Goal: Information Seeking & Learning: Learn about a topic

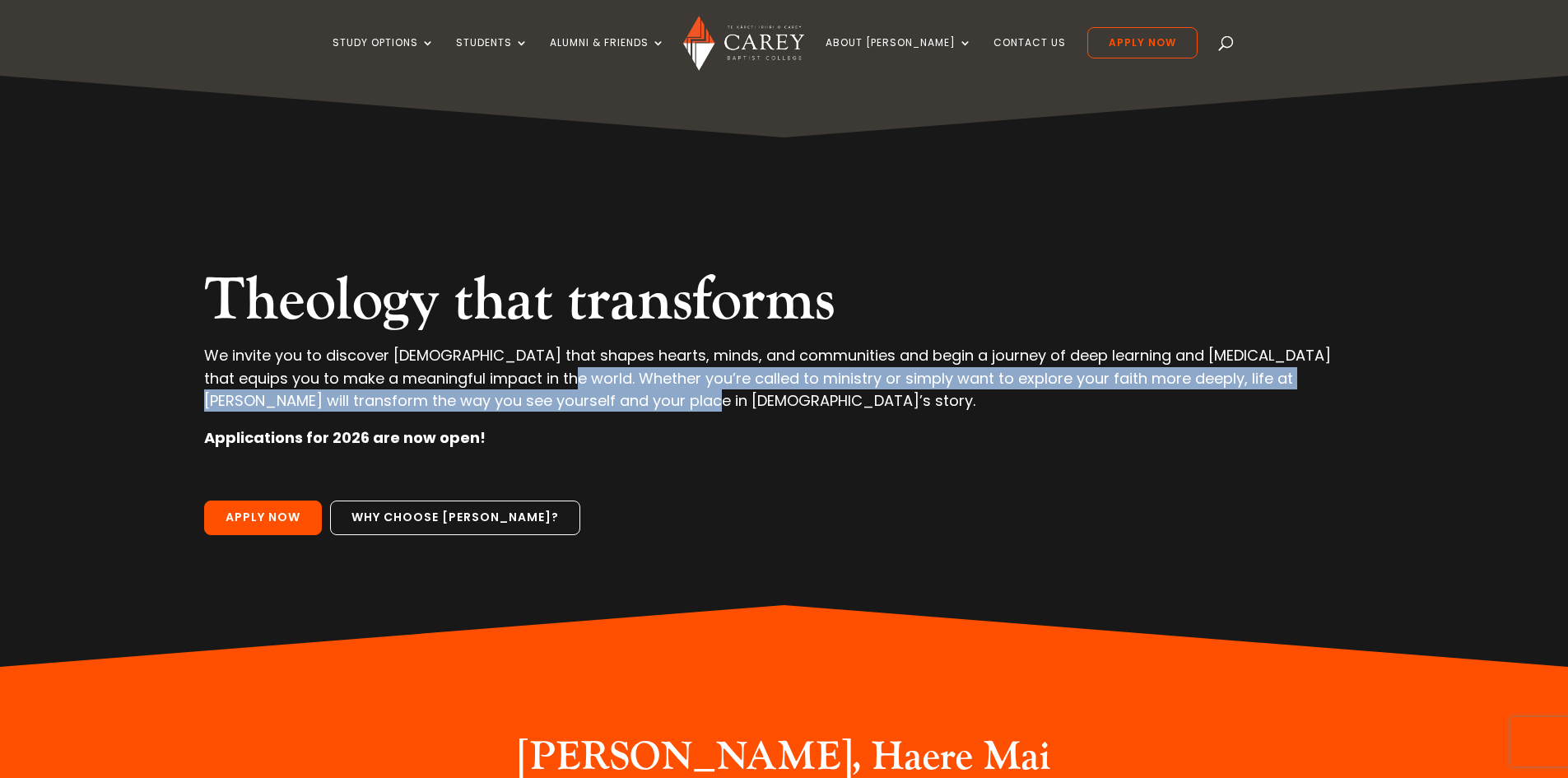
drag, startPoint x: 528, startPoint y: 377, endPoint x: 605, endPoint y: 409, distance: 83.4
click at [605, 409] on p "We invite you to discover [DEMOGRAPHIC_DATA] that shapes hearts, minds, and com…" at bounding box center [783, 385] width 1159 height 82
copy p "Whether you’re called to ministry or simply want to explore your faith more dee…"
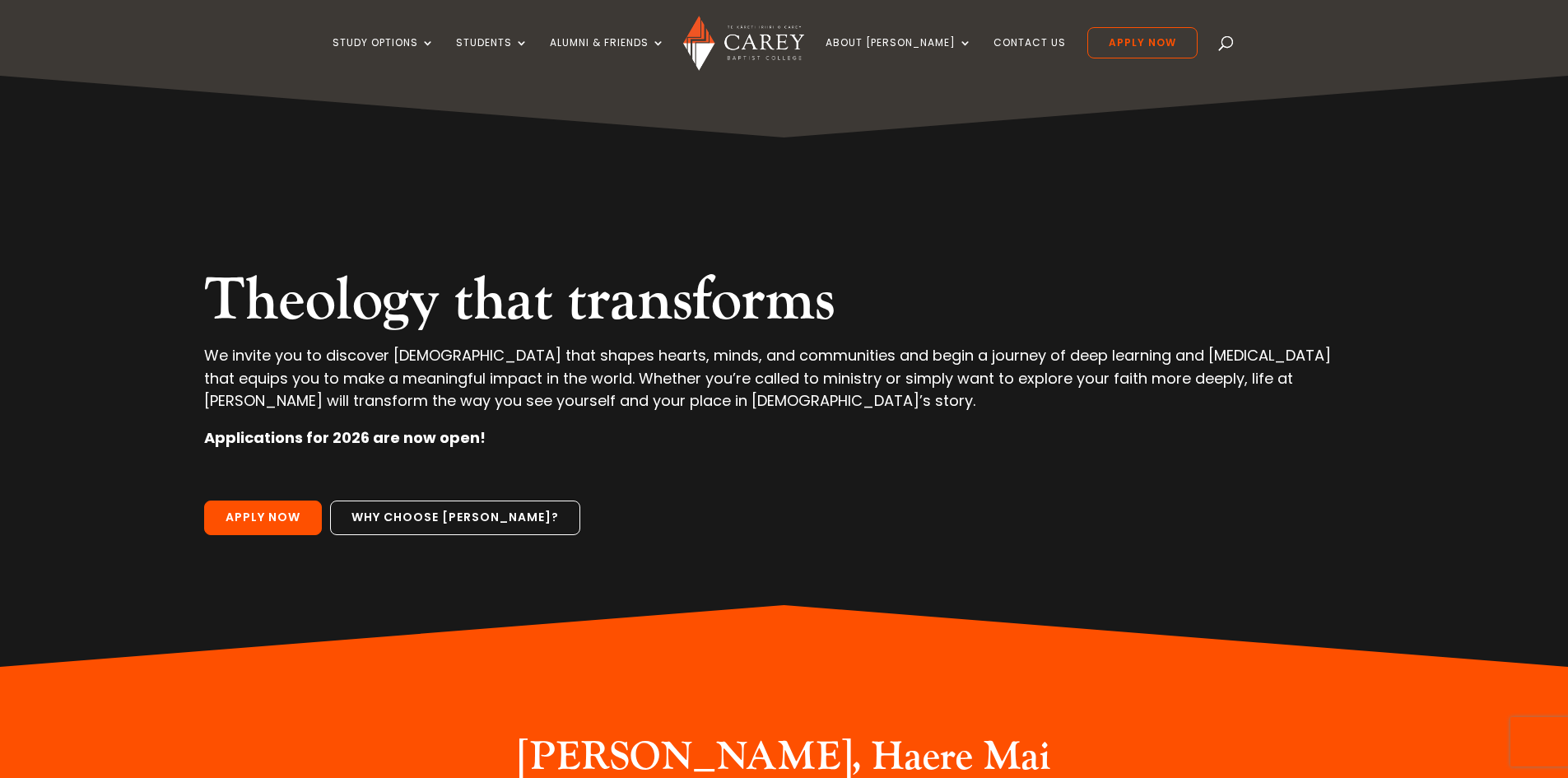
click at [914, 479] on p at bounding box center [783, 482] width 1159 height 37
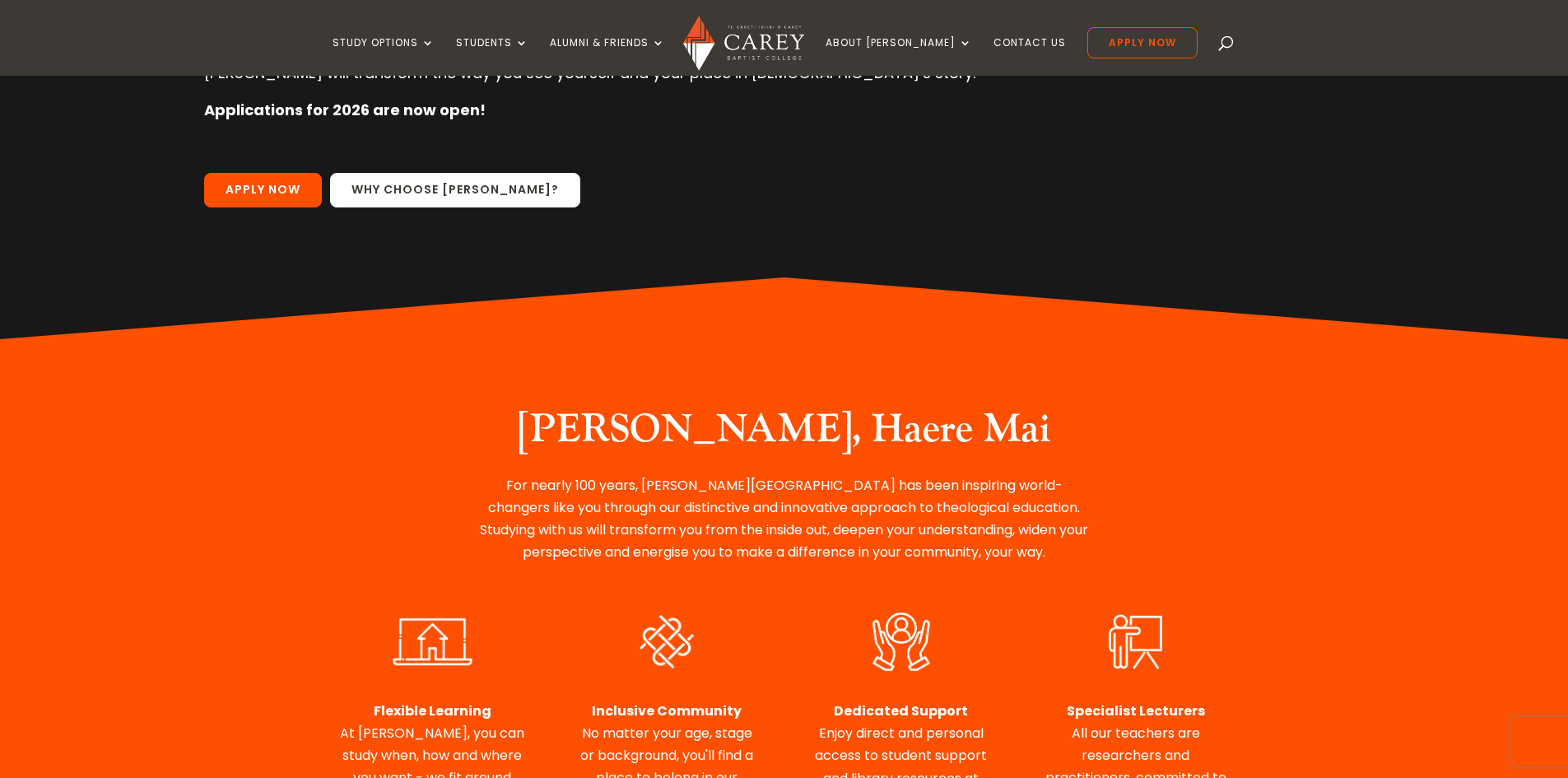
scroll to position [329, 0]
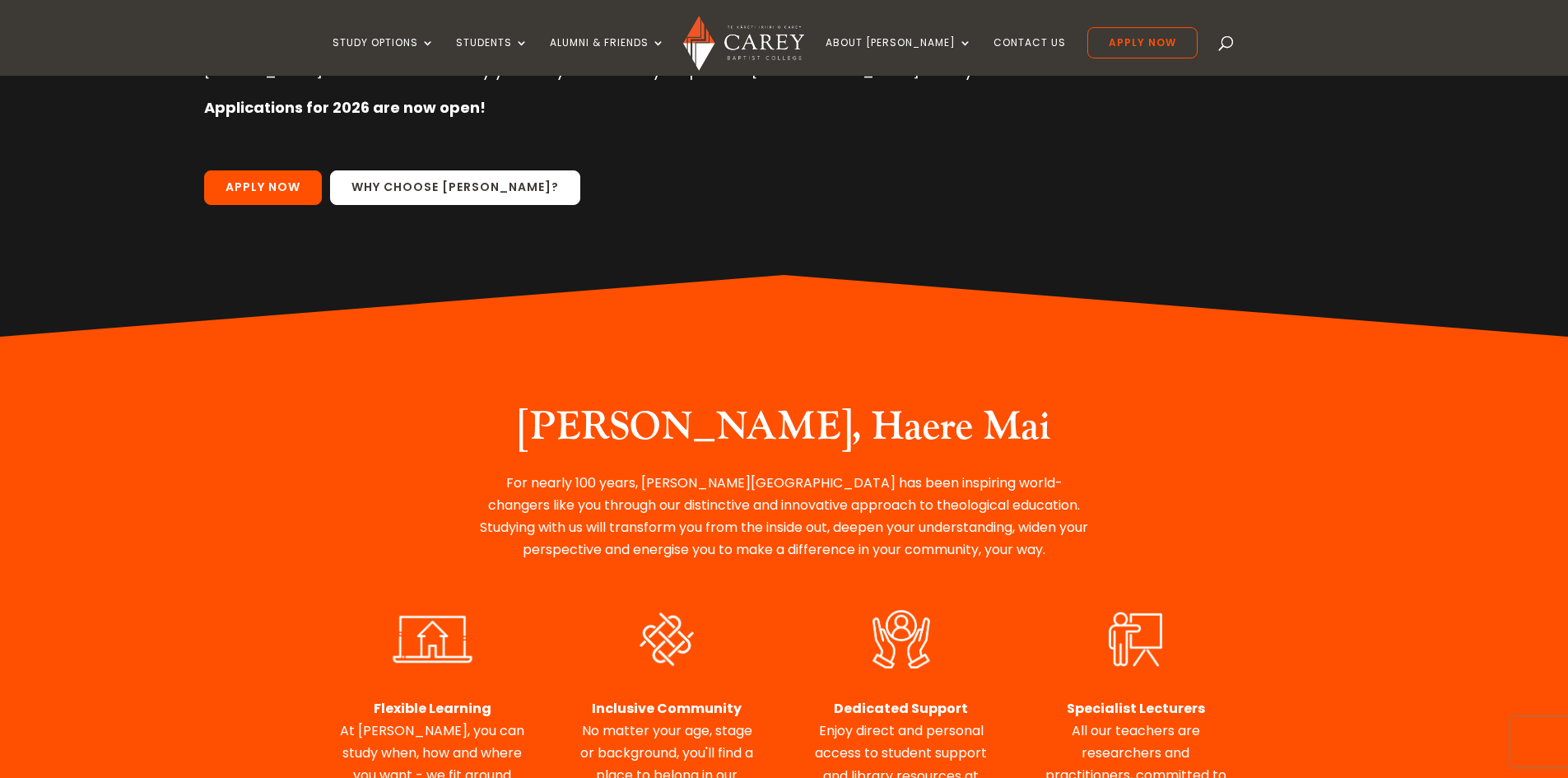
drag, startPoint x: 360, startPoint y: 192, endPoint x: 392, endPoint y: 184, distance: 33.0
click at [362, 192] on link "Why choose [PERSON_NAME]?" at bounding box center [455, 186] width 250 height 34
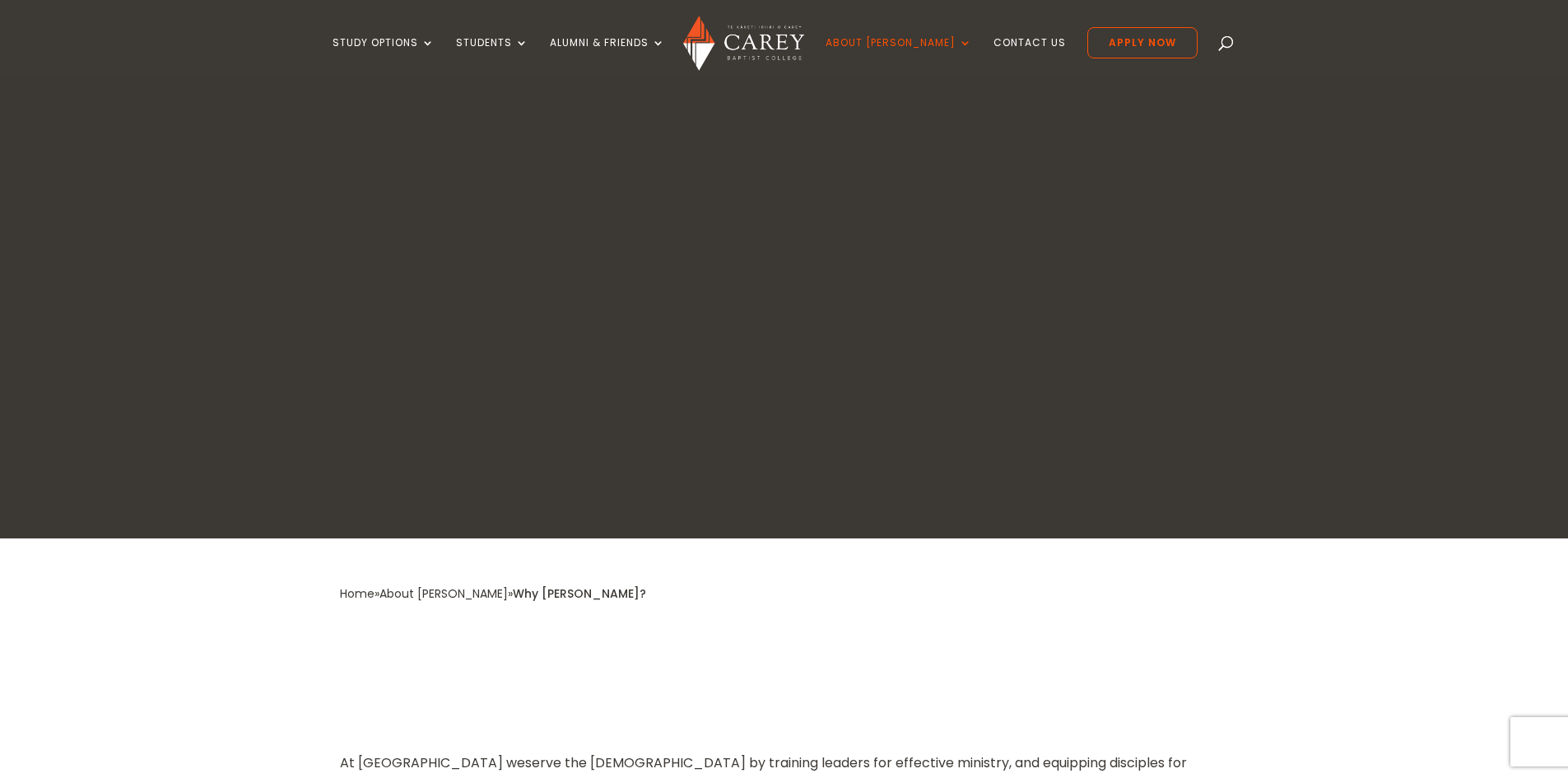
scroll to position [329, 0]
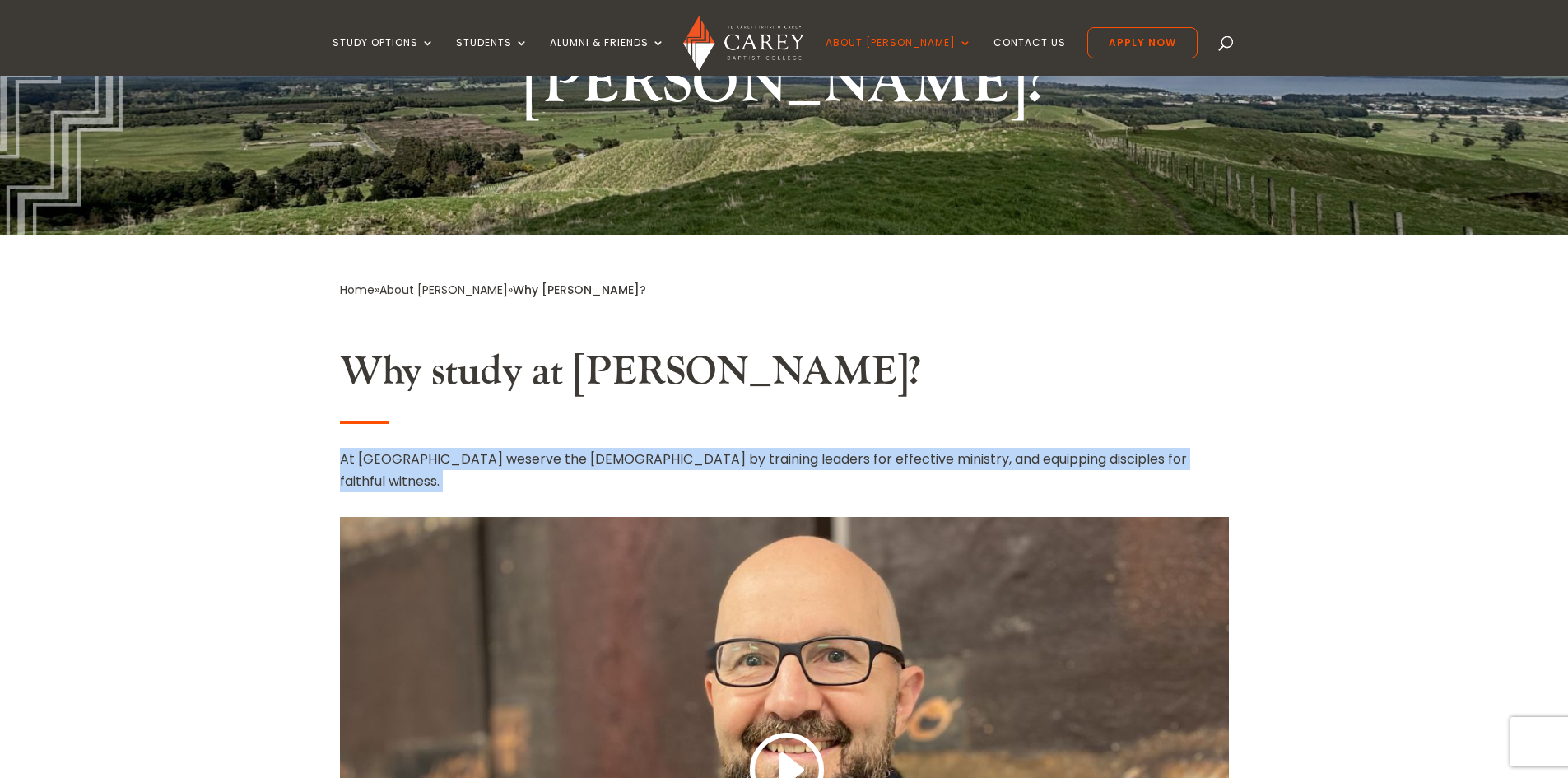
drag, startPoint x: 340, startPoint y: 380, endPoint x: 1131, endPoint y: 382, distance: 791.0
click at [1131, 448] on p "At Carey we serve the church by training leaders for effective ministry, and eq…" at bounding box center [784, 471] width 888 height 45
copy p "At Carey we serve the church by training leaders for effective ministry, and eq…"
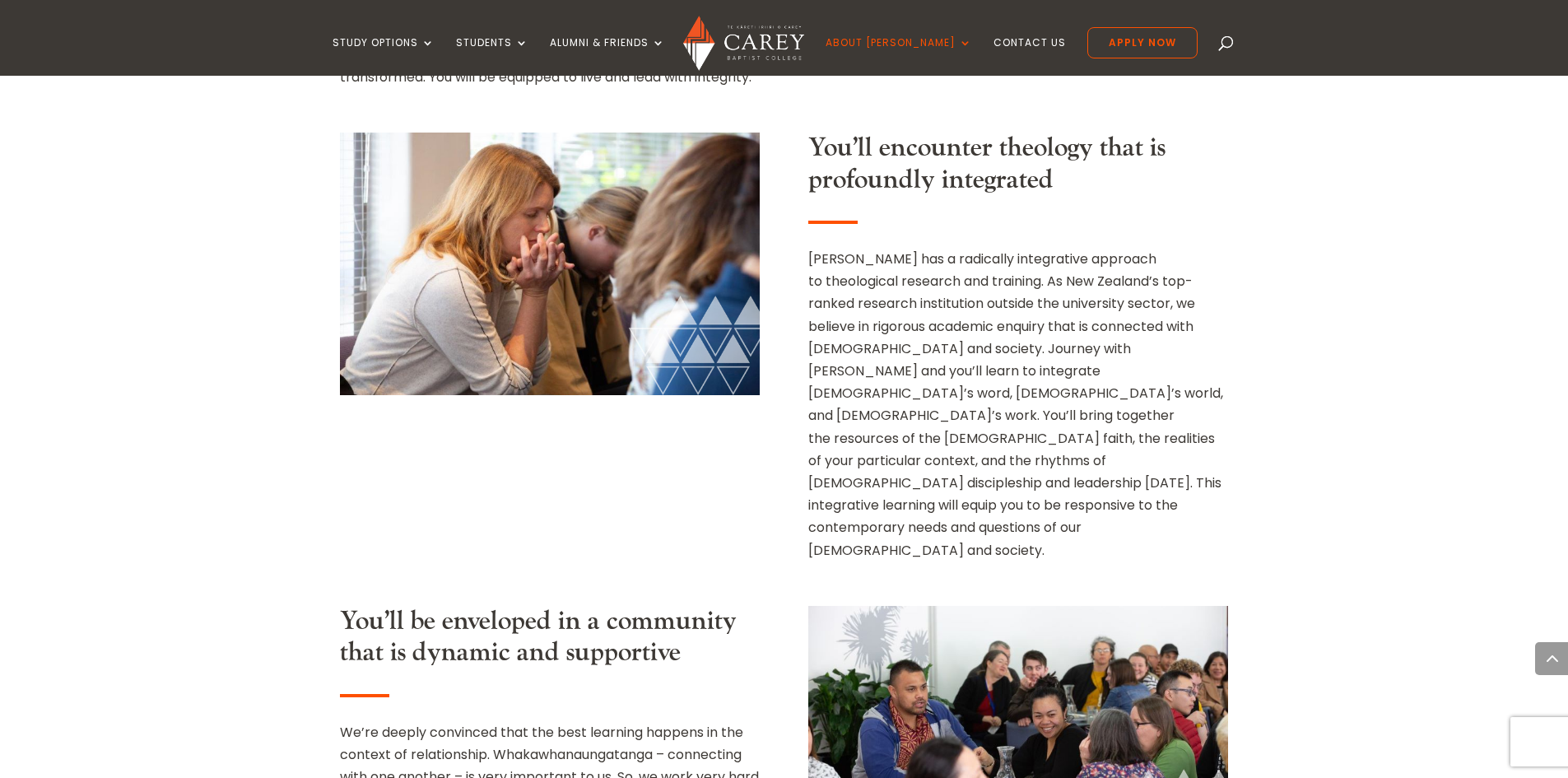
scroll to position [1646, 0]
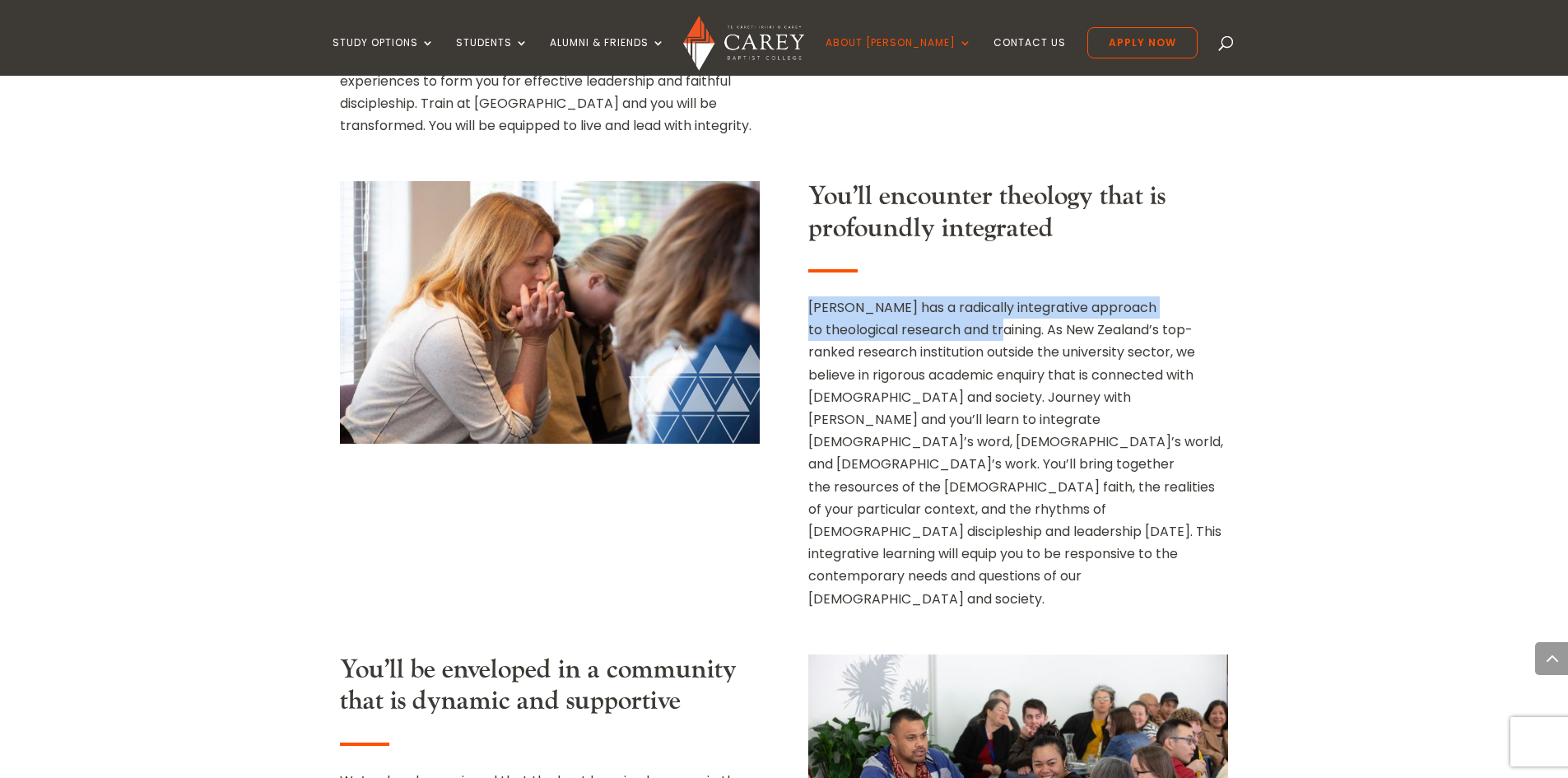
drag, startPoint x: 813, startPoint y: 206, endPoint x: 956, endPoint y: 236, distance: 146.1
click at [956, 296] on div "Carey has a radically integrative approach to theological research and training…" at bounding box center [1018, 452] width 420 height 313
copy div "Carey has a radically integrative approach to theological research and training."
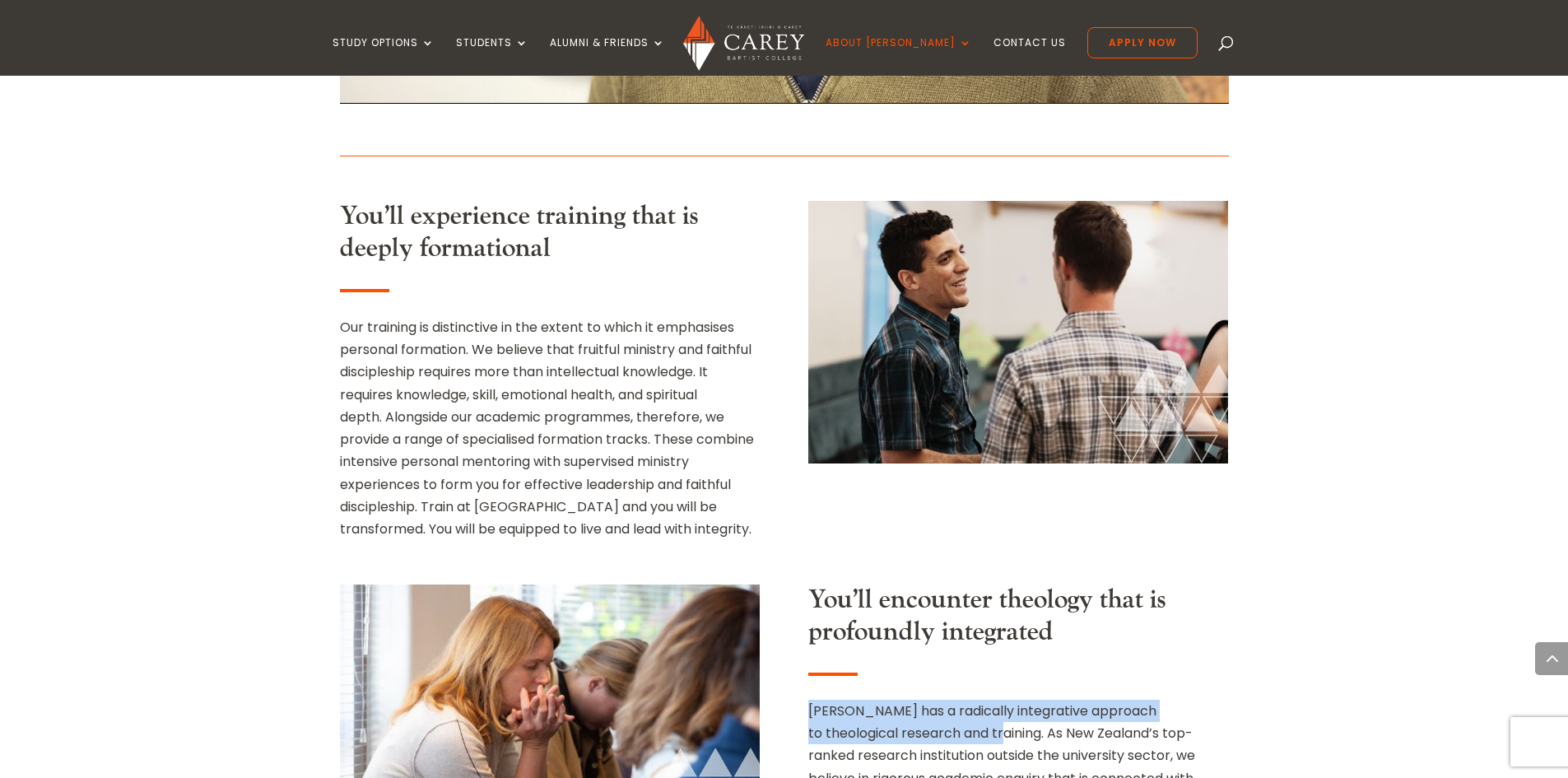
scroll to position [1234, 0]
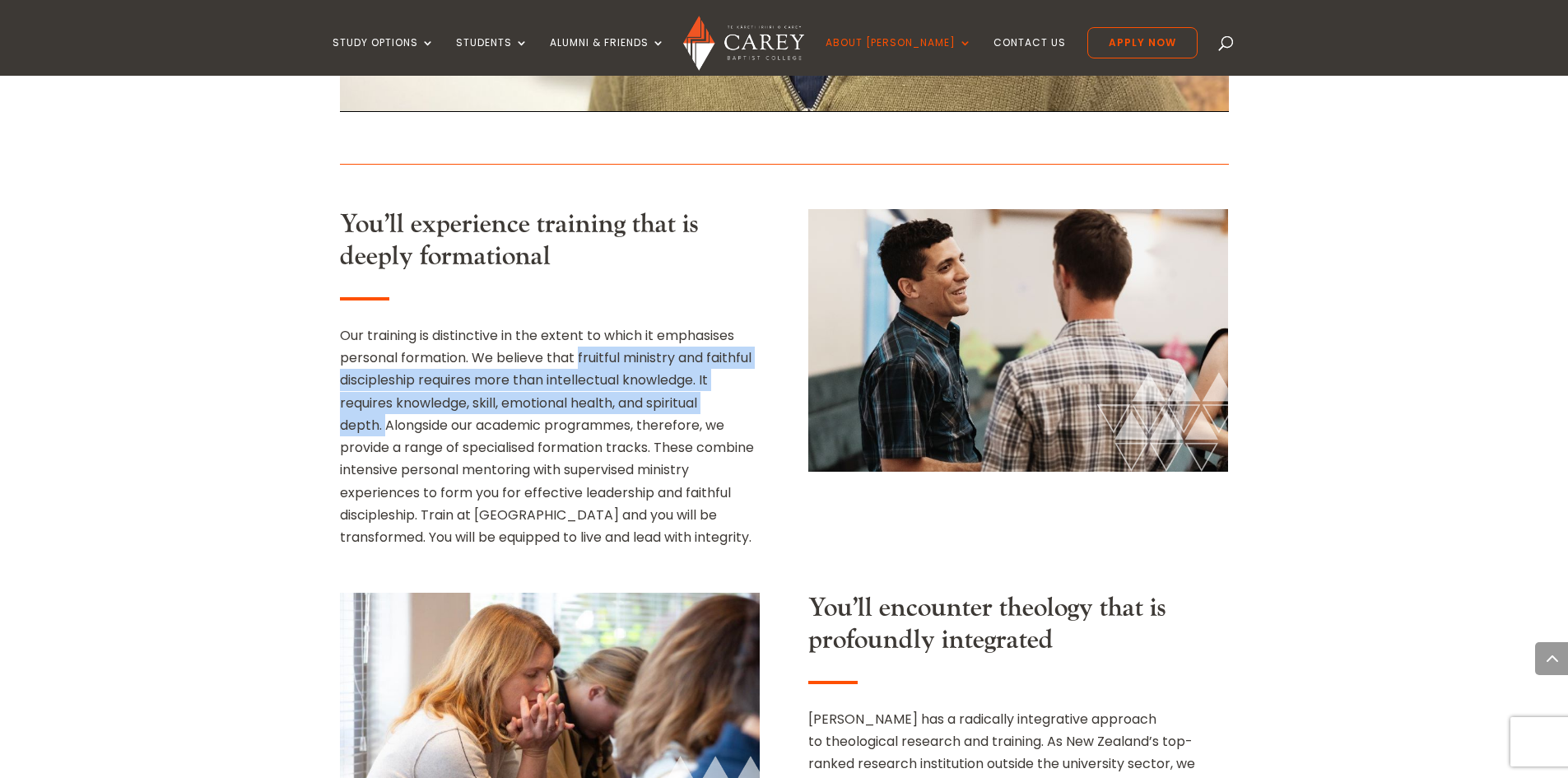
drag, startPoint x: 579, startPoint y: 258, endPoint x: 388, endPoint y: 337, distance: 206.7
click at [388, 337] on div "Our training is distinctive in the extent to which it emphasises personal forma…" at bounding box center [550, 435] width 420 height 224
copy div "fruitful ministry and faithful discipleship requires more than intellectual kno…"
